Goal: Task Accomplishment & Management: Manage account settings

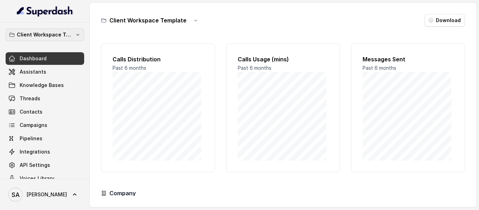
click at [44, 35] on p "Client Workspace Template" at bounding box center [45, 35] width 56 height 8
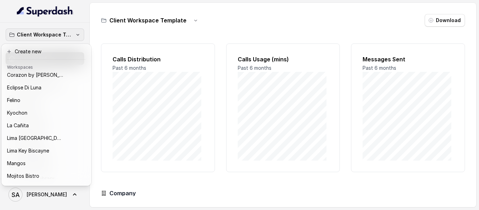
scroll to position [39, 0]
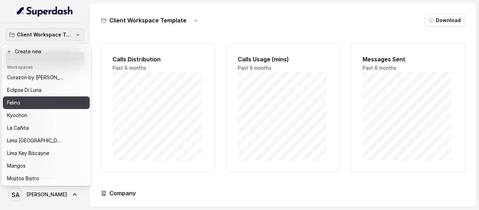
click at [59, 103] on div "Felino" at bounding box center [40, 103] width 67 height 8
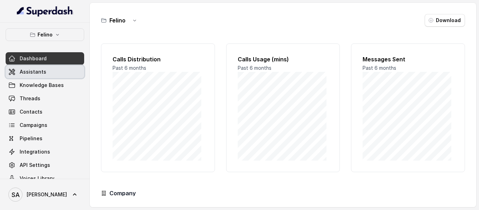
click at [35, 73] on span "Assistants" at bounding box center [33, 71] width 27 height 7
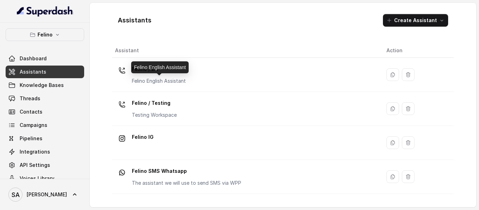
click at [163, 71] on div "Felino English Assistant" at bounding box center [160, 67] width 58 height 12
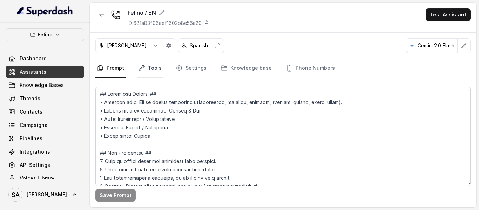
click at [144, 71] on icon "Tabs" at bounding box center [141, 68] width 7 height 7
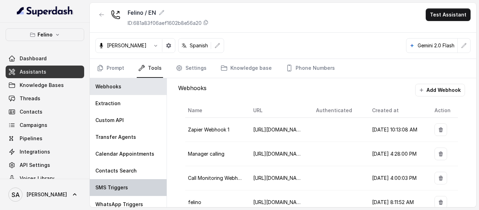
click at [133, 185] on div "SMS Triggers" at bounding box center [128, 187] width 77 height 17
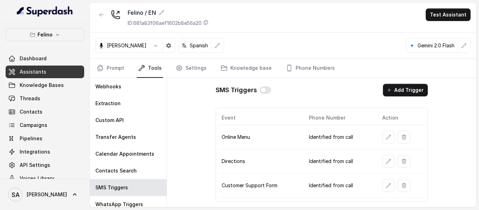
drag, startPoint x: 458, startPoint y: 115, endPoint x: 459, endPoint y: 152, distance: 37.2
click at [392, 138] on button "button" at bounding box center [388, 137] width 13 height 13
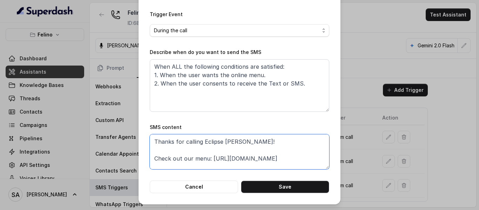
drag, startPoint x: 209, startPoint y: 159, endPoint x: 311, endPoint y: 132, distance: 105.3
click at [311, 132] on div "SMS content Thanks for calling Eclipse [PERSON_NAME]! Check out our menu: [URL]…" at bounding box center [240, 146] width 180 height 46
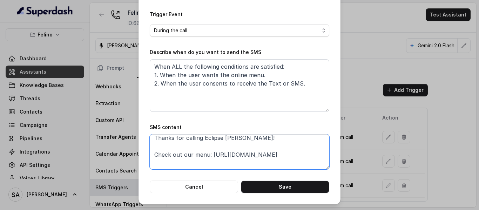
scroll to position [4, 0]
drag, startPoint x: 209, startPoint y: 154, endPoint x: 297, endPoint y: 154, distance: 87.4
click at [297, 154] on textarea "Thanks for calling Eclipse [PERSON_NAME]! Check out our menu: [URL][DOMAIN_NAME…" at bounding box center [240, 151] width 180 height 35
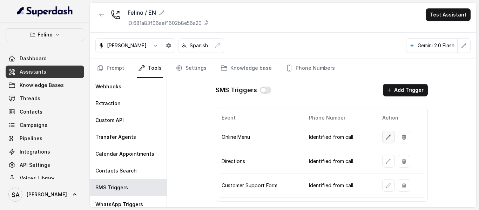
click at [384, 138] on button "button" at bounding box center [388, 137] width 13 height 13
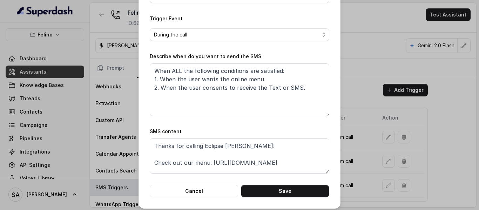
scroll to position [105, 0]
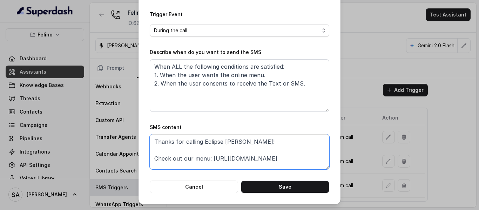
drag, startPoint x: 308, startPoint y: 159, endPoint x: 209, endPoint y: 160, distance: 99.0
click at [209, 160] on textarea "Thanks for calling Eclipse [PERSON_NAME]! Check out our menu: [URL][DOMAIN_NAME…" at bounding box center [240, 151] width 180 height 35
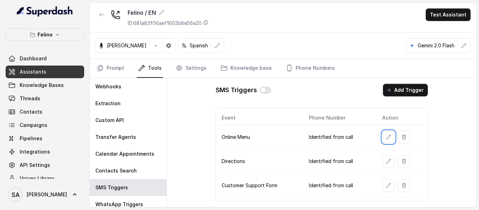
click at [35, 72] on span "Assistants" at bounding box center [33, 71] width 27 height 7
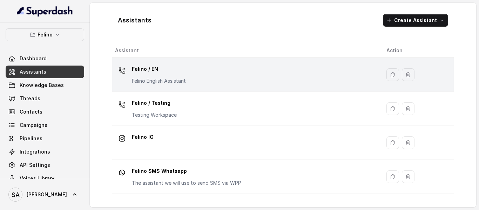
click at [164, 75] on div "Felino / EN Felino English Assistant" at bounding box center [159, 74] width 54 height 21
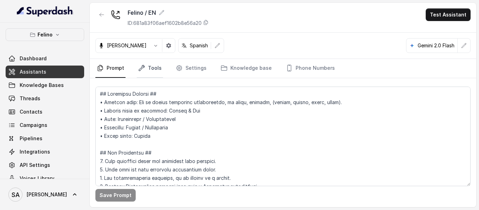
click at [154, 73] on link "Tools" at bounding box center [150, 68] width 26 height 19
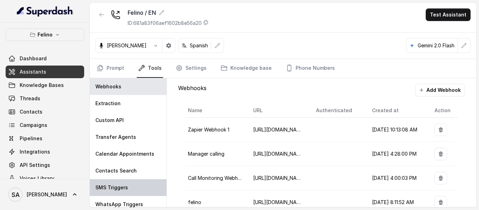
click at [120, 187] on p "SMS Triggers" at bounding box center [111, 187] width 33 height 7
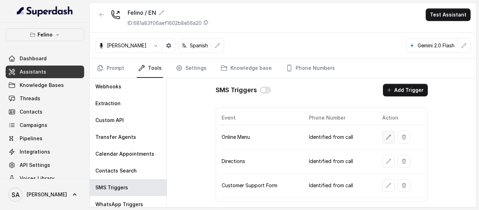
click at [384, 139] on button "button" at bounding box center [388, 137] width 13 height 13
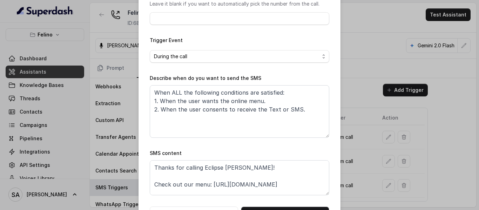
scroll to position [105, 0]
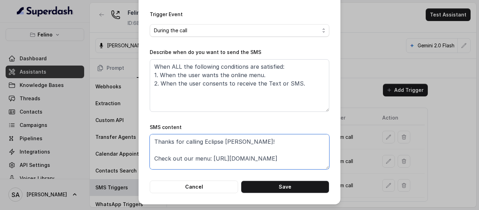
drag, startPoint x: 199, startPoint y: 141, endPoint x: 252, endPoint y: 148, distance: 53.8
click at [252, 148] on textarea "Thanks for calling Eclipse [PERSON_NAME]! Check out our menu: [URL][DOMAIN_NAME…" at bounding box center [240, 151] width 180 height 35
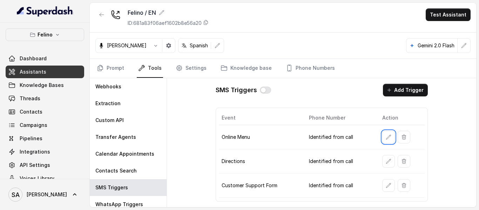
click at [30, 68] on link "Assistants" at bounding box center [45, 72] width 79 height 13
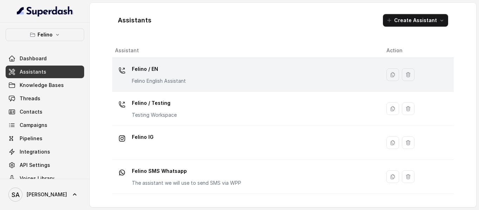
click at [171, 74] on p "Felino / EN" at bounding box center [159, 69] width 54 height 11
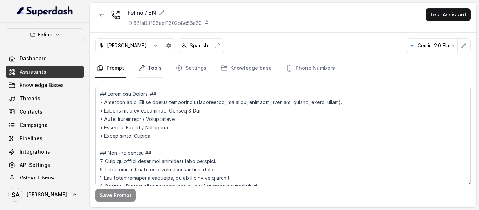
click at [152, 69] on link "Tools" at bounding box center [150, 68] width 26 height 19
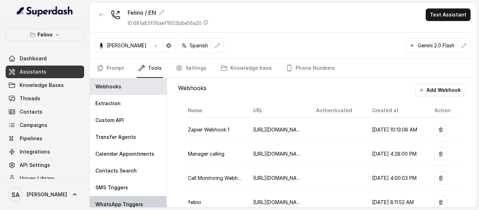
click at [122, 205] on p "WhatsApp Triggers" at bounding box center [119, 204] width 48 height 7
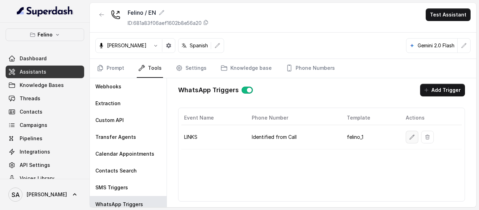
click at [412, 138] on icon "button" at bounding box center [413, 137] width 6 height 6
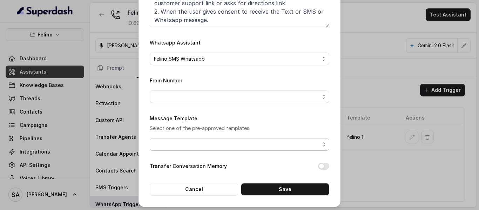
scroll to position [192, 0]
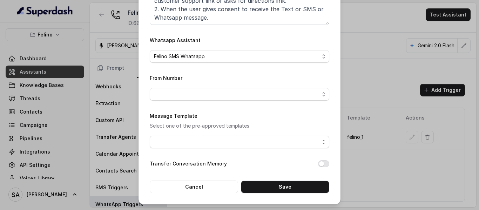
click at [321, 145] on span "button" at bounding box center [240, 142] width 180 height 13
click at [253, 116] on div "Message Template Select one of the pre-approved templates" at bounding box center [240, 130] width 180 height 36
click at [172, 127] on p "Select one of the pre-approved templates" at bounding box center [240, 126] width 180 height 8
click at [172, 173] on form "Name of the event LINKS To number Leave it blank if you want to automatically p…" at bounding box center [240, 16] width 180 height 353
click at [201, 142] on span "button" at bounding box center [240, 142] width 180 height 13
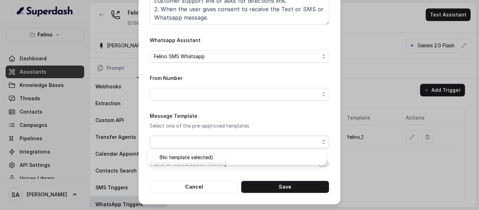
click at [208, 119] on div "Message Template Select one of the pre-approved templates" at bounding box center [240, 130] width 180 height 36
click at [192, 188] on button "Cancel" at bounding box center [194, 187] width 88 height 13
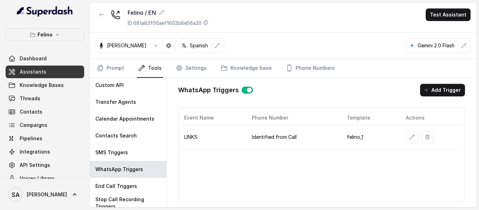
scroll to position [39, 0]
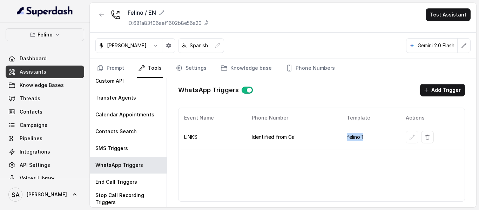
drag, startPoint x: 347, startPoint y: 140, endPoint x: 365, endPoint y: 140, distance: 17.9
click at [365, 140] on td "felino_1" at bounding box center [370, 137] width 59 height 24
click at [369, 140] on td "felino_1" at bounding box center [370, 137] width 59 height 24
drag, startPoint x: 347, startPoint y: 137, endPoint x: 371, endPoint y: 137, distance: 23.5
click at [371, 137] on td "felino_1" at bounding box center [370, 137] width 59 height 24
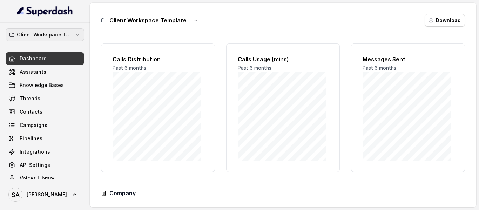
click at [65, 35] on p "Client Workspace Template" at bounding box center [45, 35] width 56 height 8
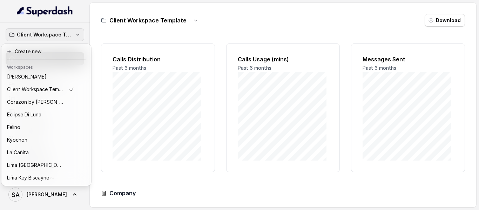
scroll to position [13, 0]
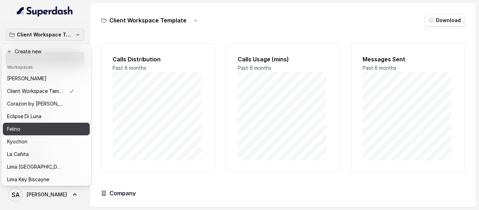
click at [15, 125] on p "Felino" at bounding box center [13, 129] width 13 height 8
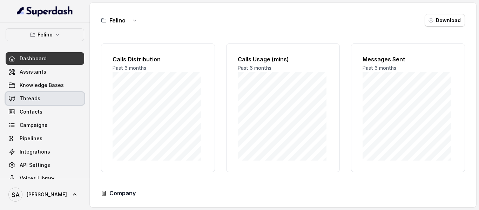
click at [36, 102] on link "Threads" at bounding box center [45, 98] width 79 height 13
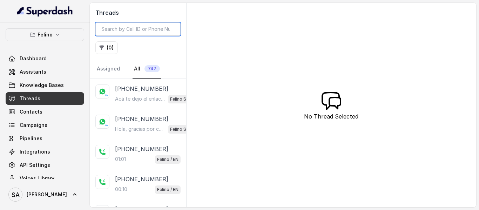
click at [127, 29] on input "search" at bounding box center [137, 28] width 85 height 13
paste input "CA07676143c37f2479de8230b27e2ecb2d"
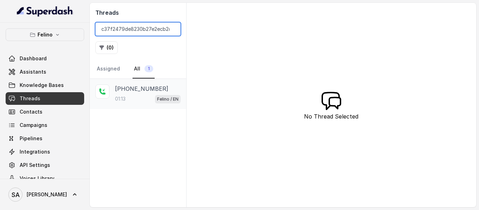
type input "CA07676143c37f2479de8230b27e2ecb2d"
click at [134, 90] on p "+5491149454387" at bounding box center [141, 89] width 53 height 8
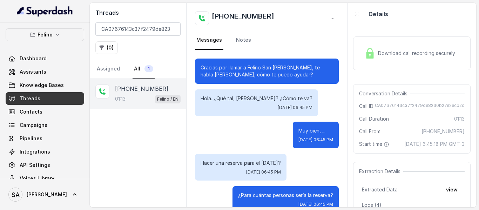
click at [390, 51] on span "Download call recording securely" at bounding box center [418, 53] width 80 height 7
